Goal: Transaction & Acquisition: Book appointment/travel/reservation

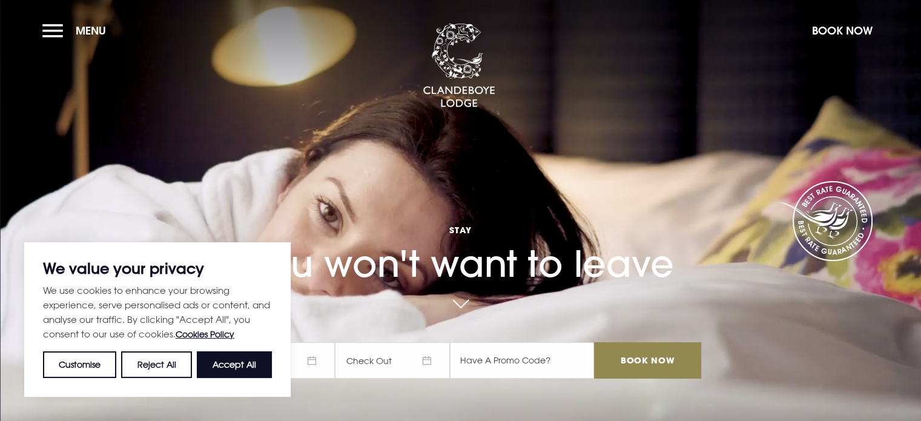
drag, startPoint x: 58, startPoint y: 30, endPoint x: 84, endPoint y: 45, distance: 30.1
click at [58, 30] on button "Menu" at bounding box center [77, 31] width 70 height 26
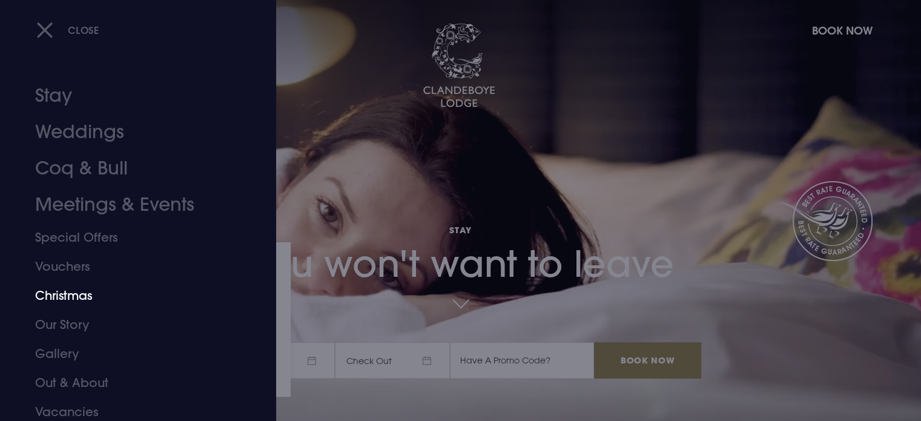
click at [99, 293] on link "Christmas" at bounding box center [130, 295] width 191 height 29
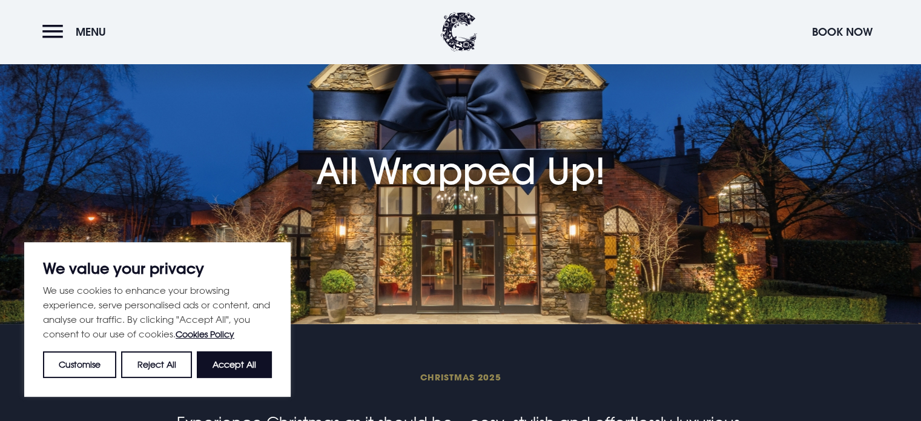
scroll to position [61, 0]
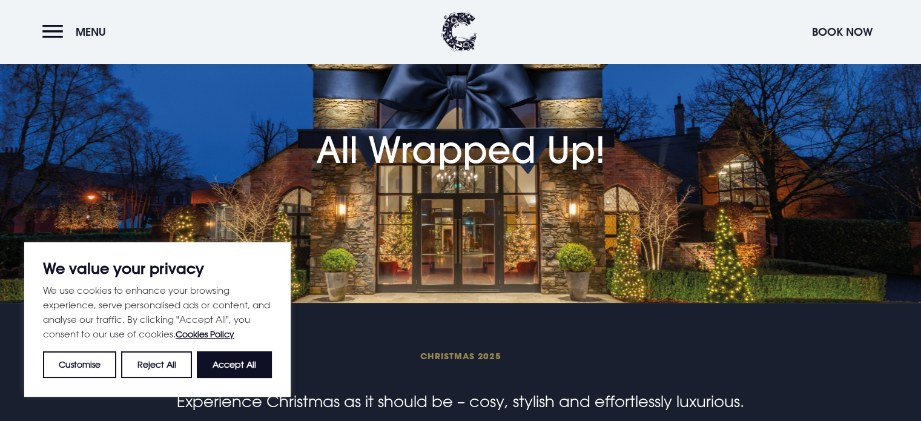
click at [151, 365] on button "Reject All" at bounding box center [156, 364] width 70 height 27
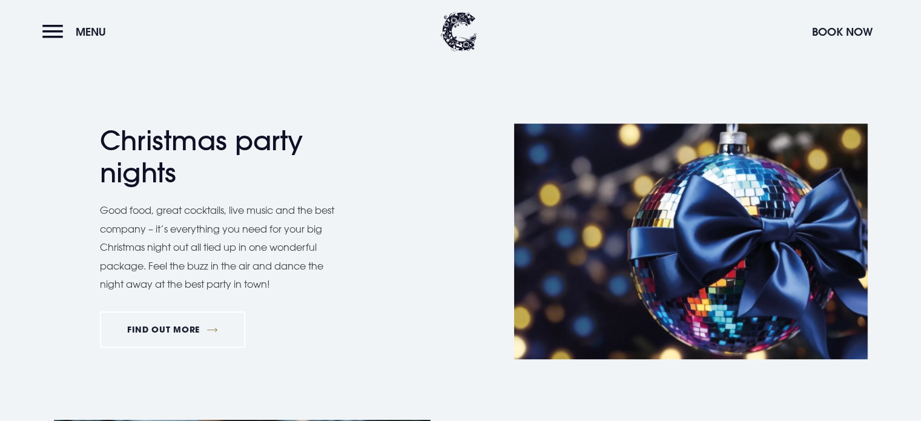
scroll to position [545, 0]
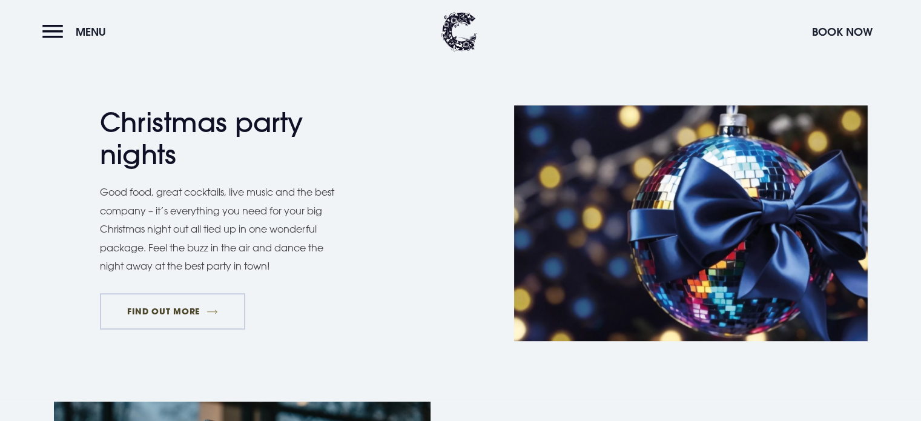
click at [201, 309] on link "FIND OUT MORE" at bounding box center [173, 311] width 146 height 36
